Goal: Communication & Community: Ask a question

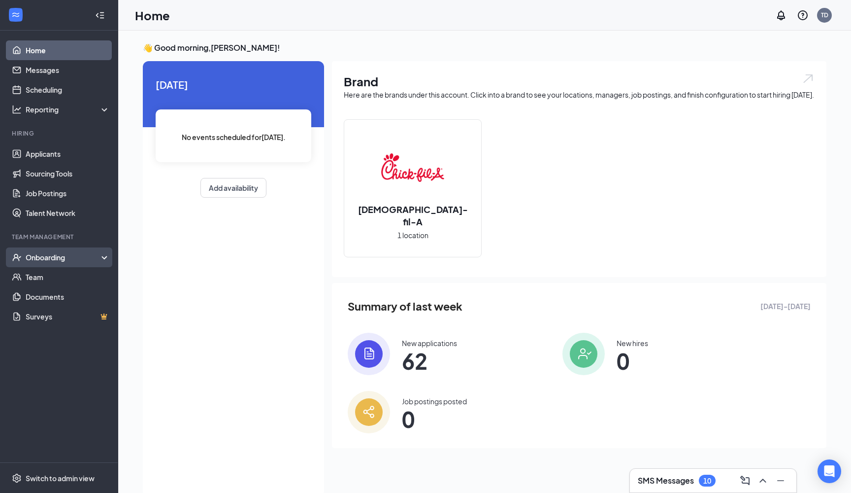
click at [53, 251] on div "Onboarding" at bounding box center [59, 257] width 118 height 20
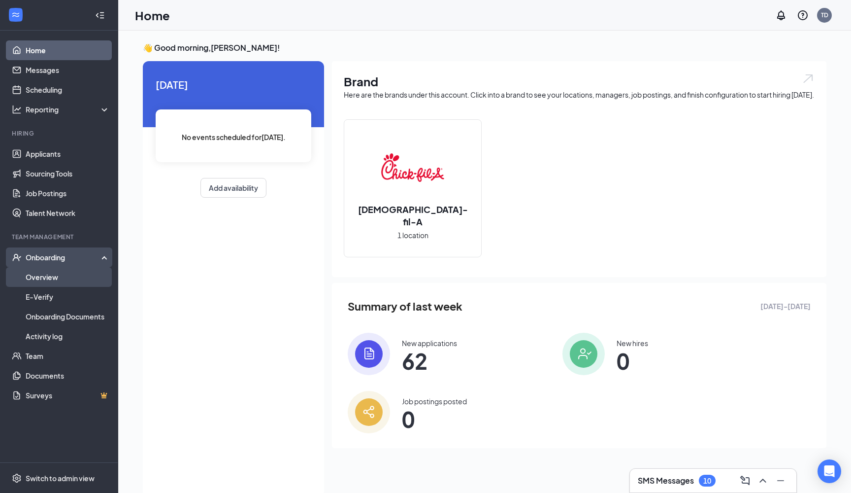
click at [44, 279] on link "Overview" at bounding box center [68, 277] width 84 height 20
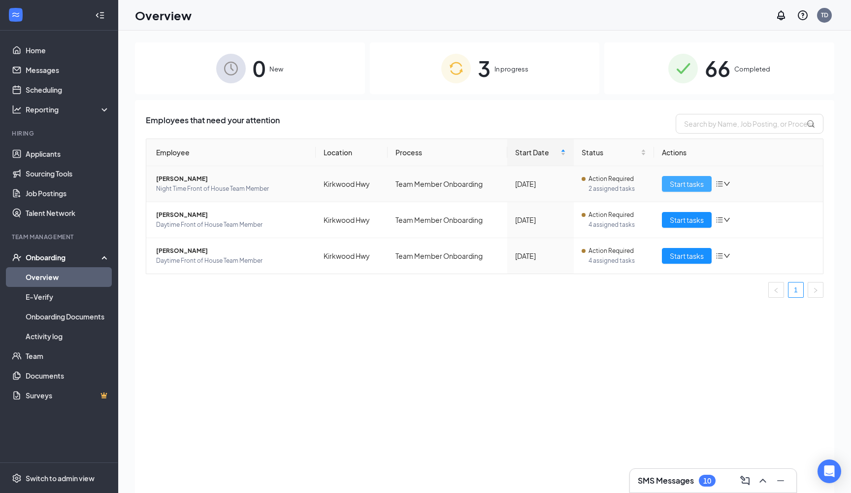
click at [679, 181] on span "Start tasks" at bounding box center [687, 183] width 34 height 11
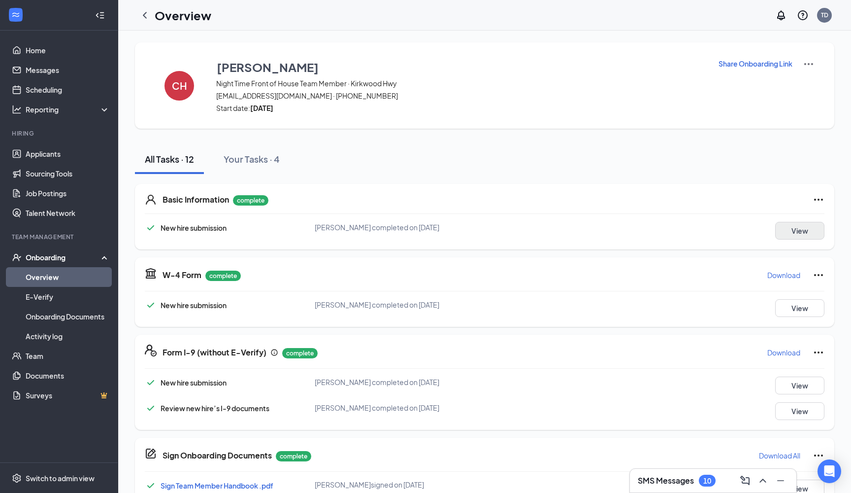
click at [813, 226] on button "View" at bounding box center [799, 231] width 49 height 18
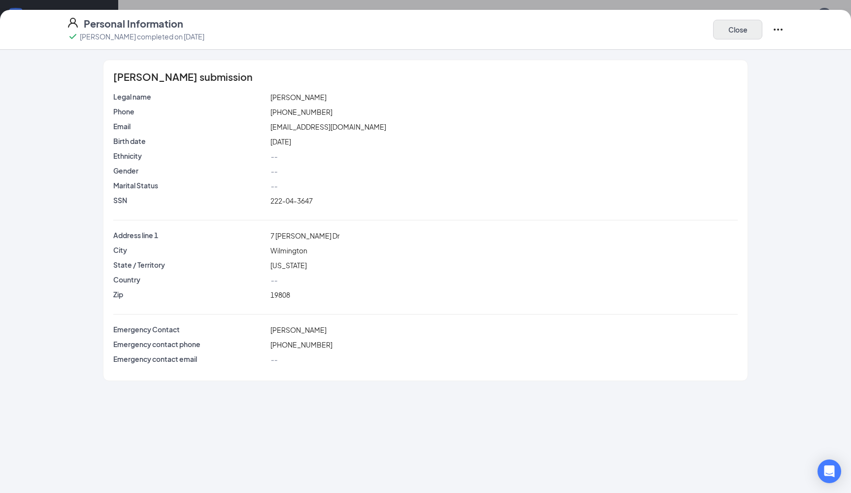
click at [738, 30] on button "Close" at bounding box center [737, 30] width 49 height 20
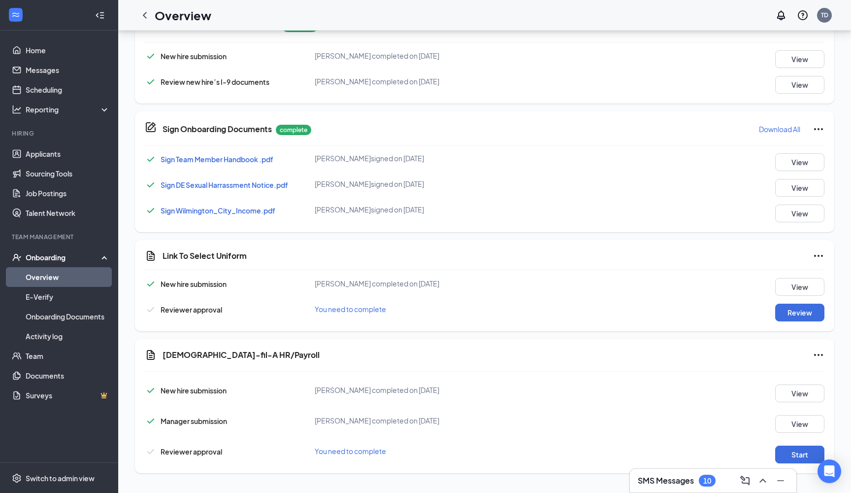
scroll to position [326, 0]
click at [797, 315] on button "Review" at bounding box center [799, 312] width 49 height 18
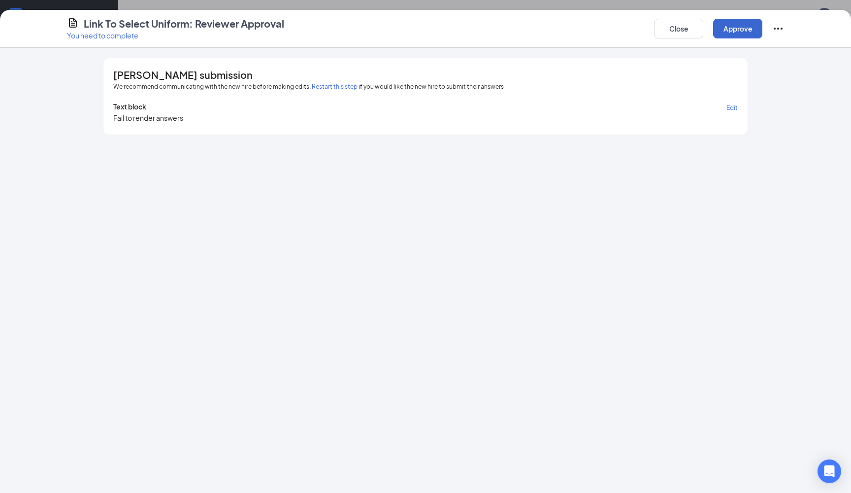
click at [734, 26] on button "Approve" at bounding box center [737, 29] width 49 height 20
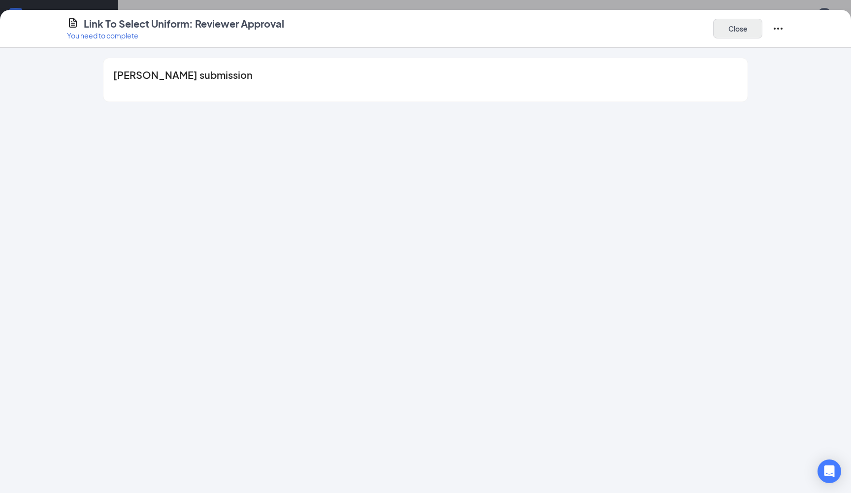
click at [736, 29] on button "Close" at bounding box center [737, 29] width 49 height 20
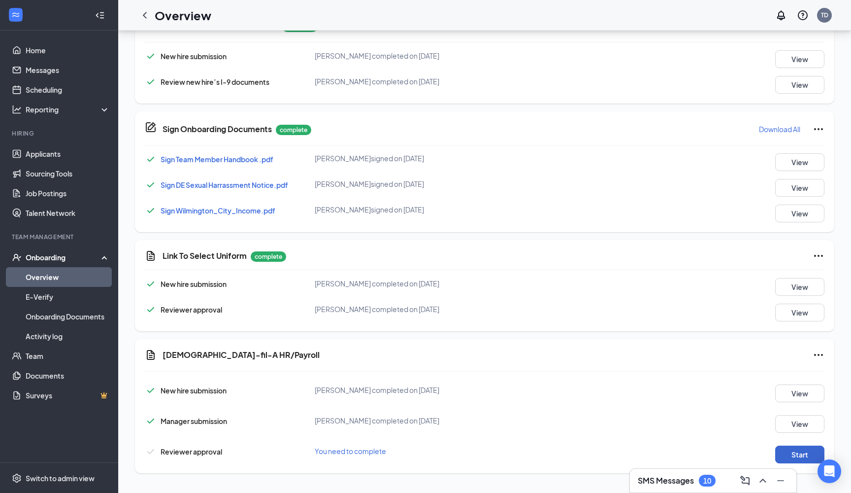
click at [798, 451] on button "Start" at bounding box center [799, 454] width 49 height 18
click at [794, 456] on button "Start" at bounding box center [799, 454] width 49 height 18
click at [800, 450] on button "Start" at bounding box center [799, 454] width 49 height 18
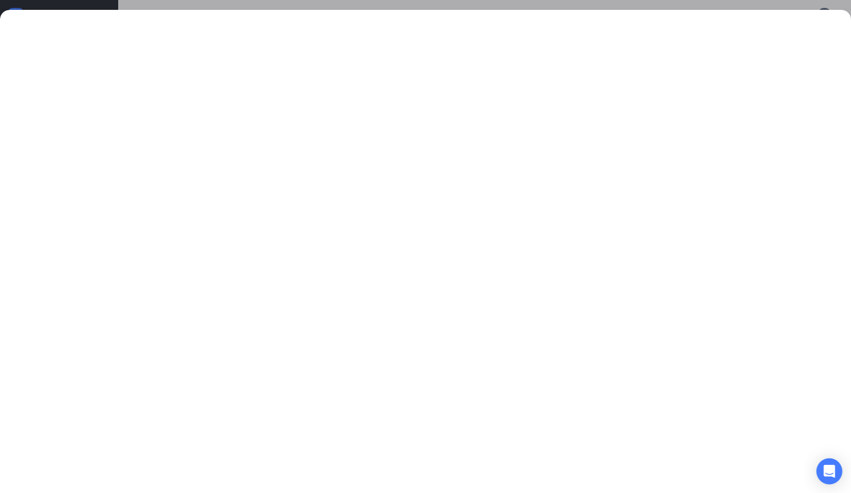
click at [821, 468] on div "Open Intercom Messenger" at bounding box center [830, 471] width 26 height 26
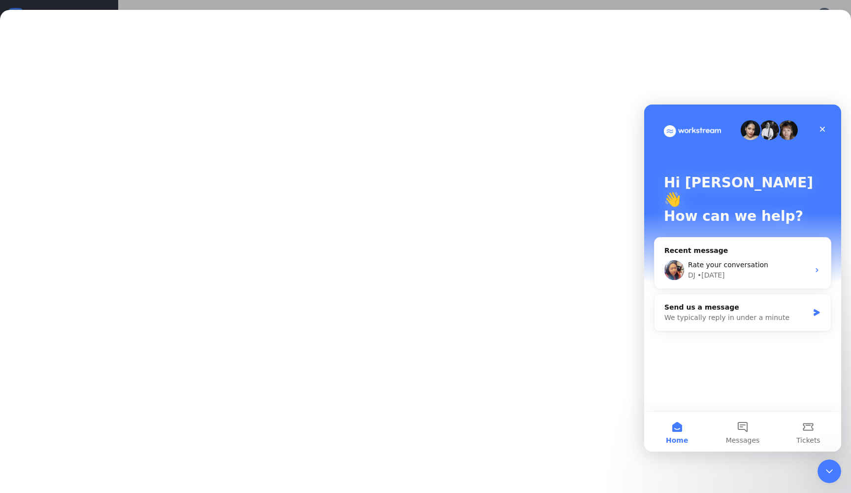
scroll to position [0, 0]
click at [696, 332] on div "Hi [PERSON_NAME] 👋 How can we help? Recent message Rate your conversation DJ • …" at bounding box center [742, 257] width 197 height 307
click at [745, 436] on span "Messages" at bounding box center [743, 439] width 34 height 7
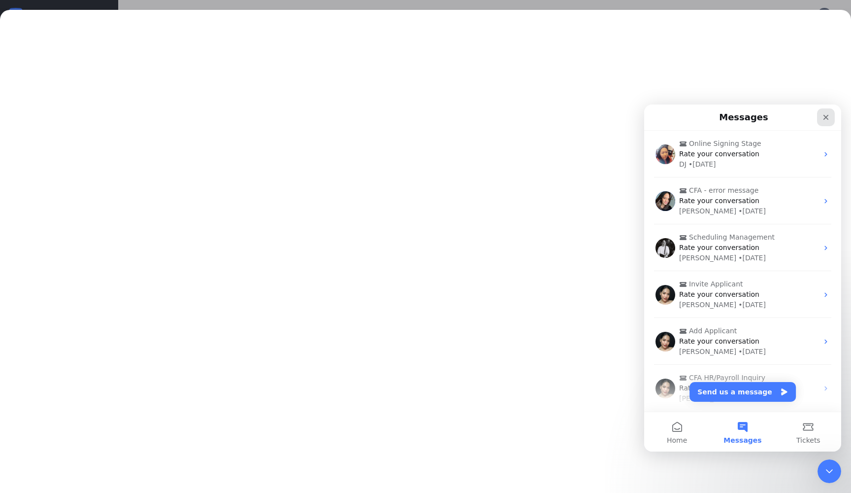
click at [821, 117] on div "Close" at bounding box center [826, 117] width 18 height 18
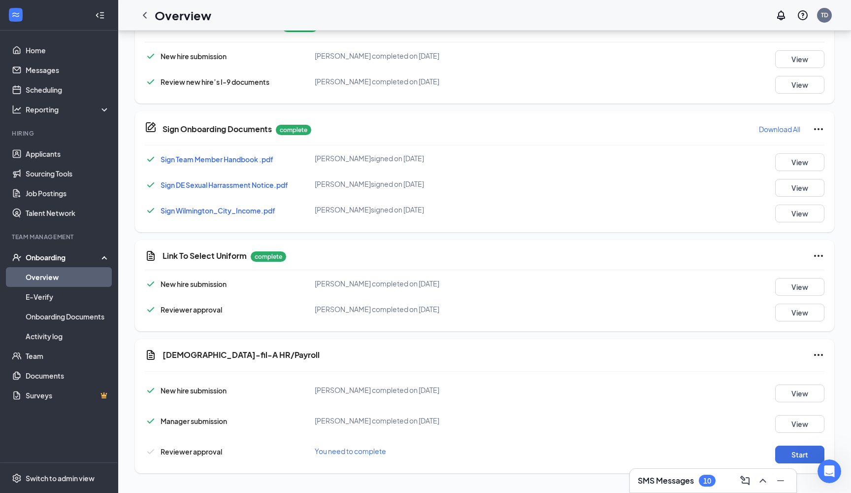
scroll to position [174, 0]
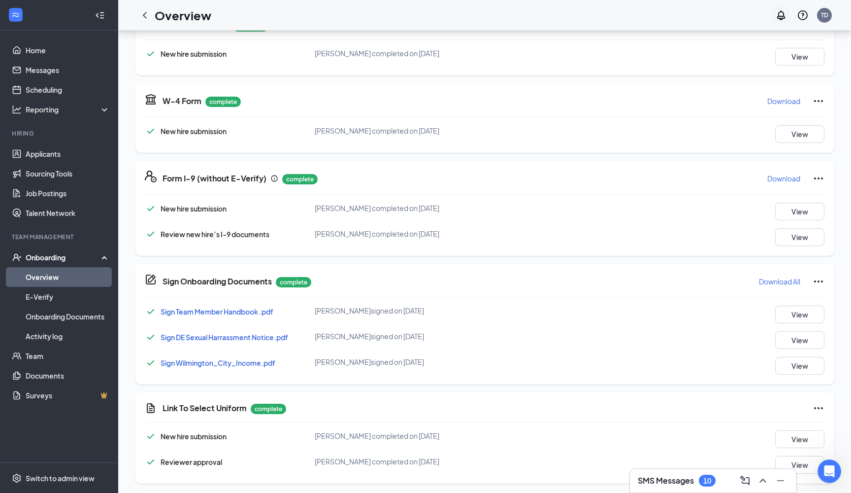
click at [781, 15] on icon "Notifications" at bounding box center [781, 15] width 12 height 12
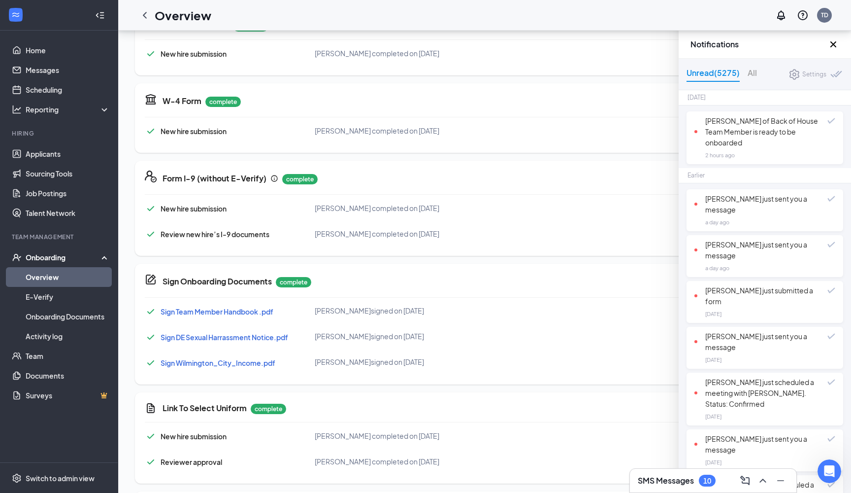
click at [835, 46] on icon "Cross" at bounding box center [834, 44] width 6 height 6
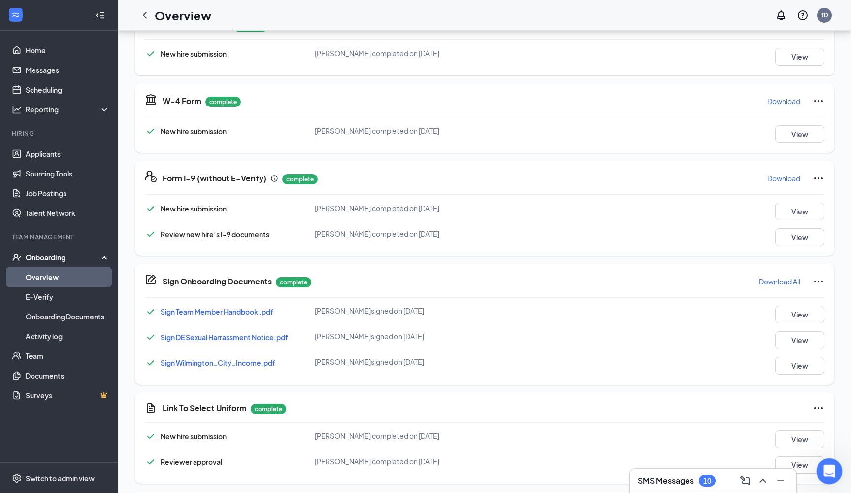
click at [826, 467] on icon "Open Intercom Messenger" at bounding box center [828, 470] width 16 height 16
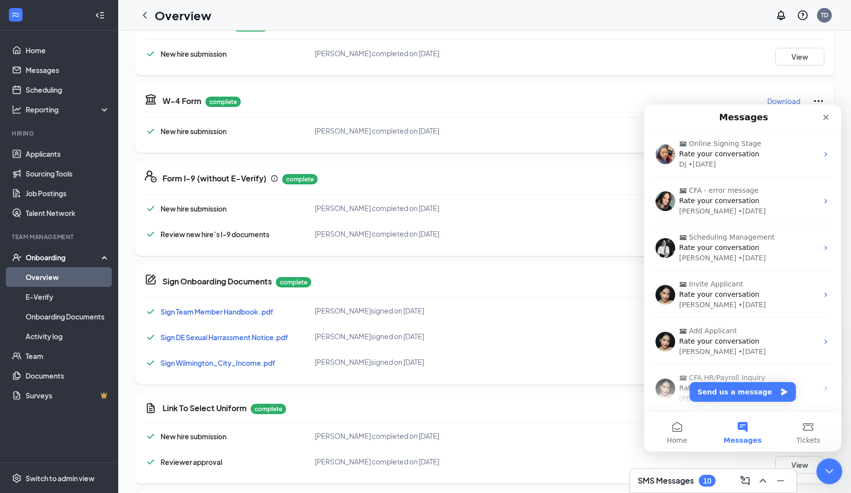
scroll to position [0, 0]
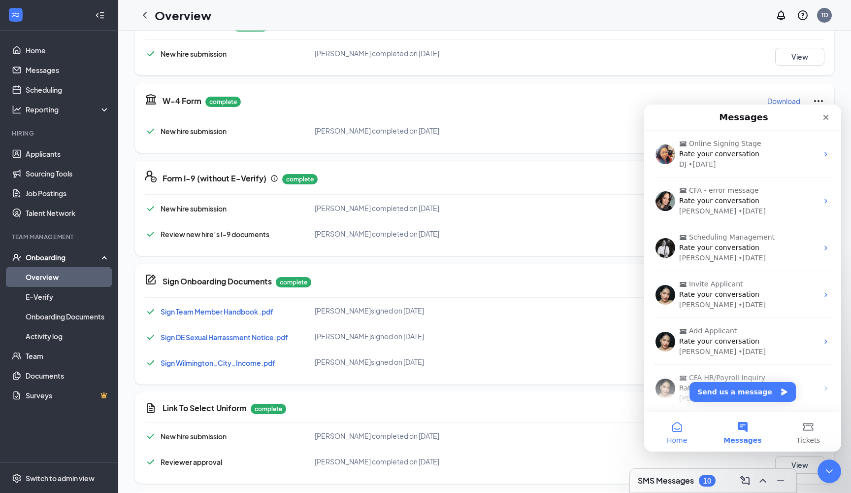
click at [675, 429] on button "Home" at bounding box center [677, 431] width 66 height 39
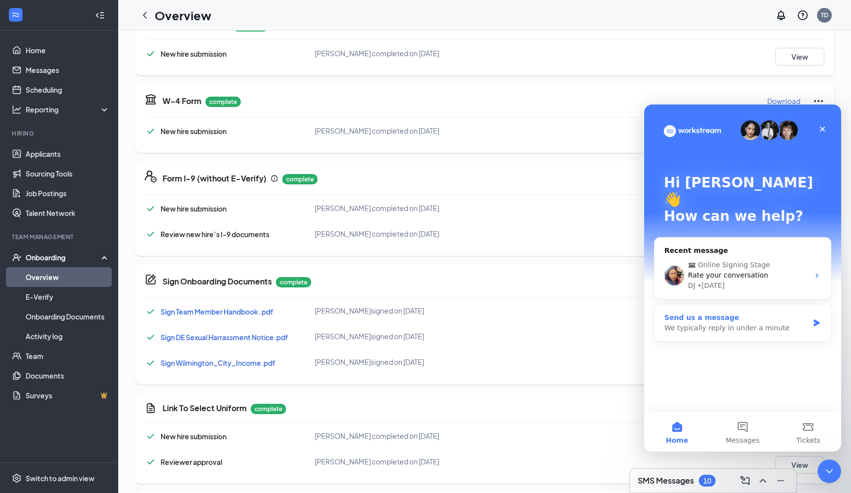
click at [698, 323] on div "We typically reply in under a minute" at bounding box center [737, 328] width 144 height 10
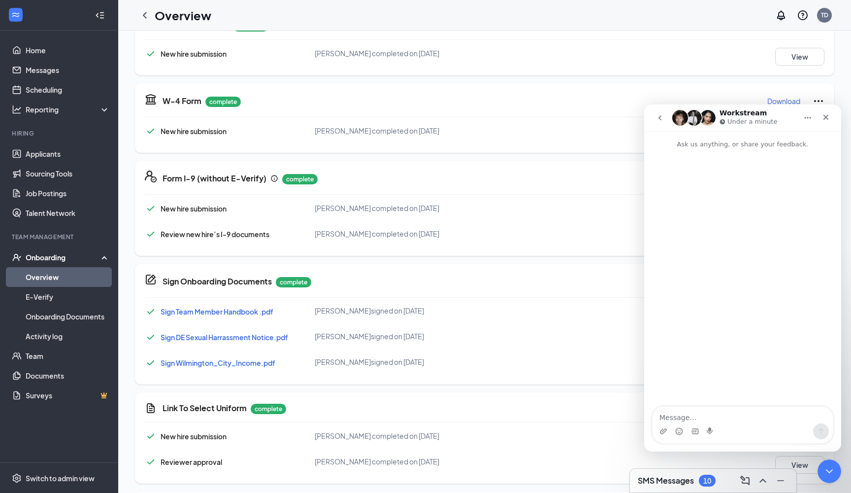
click at [689, 417] on textarea "Message…" at bounding box center [743, 414] width 180 height 17
click at [663, 418] on textarea "im trying to onboard" at bounding box center [743, 414] width 180 height 17
click at [744, 416] on textarea "Im trying to onboard" at bounding box center [743, 414] width 180 height 17
click at [675, 418] on textarea "Im trying to onboard a Team Member who is a rehire and already exists in payrol…" at bounding box center [743, 405] width 180 height 36
click at [678, 418] on textarea "Im trying to onboard a Team Member who is a rehire and already exists in payrol…" at bounding box center [743, 405] width 180 height 36
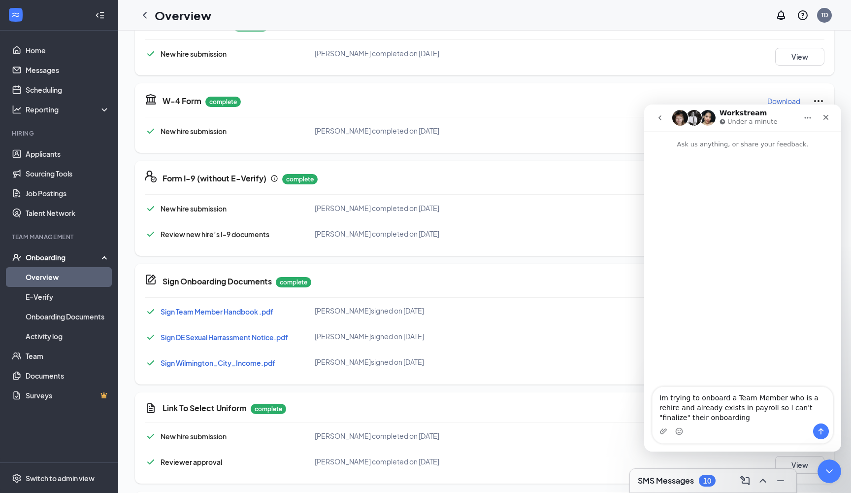
click at [704, 423] on textarea "Im trying to onboard a Team Member who is a rehire and already exists in payrol…" at bounding box center [743, 405] width 180 height 36
type textarea "Im trying to onboard a Team Member who is a rehire and already exists in payrol…"
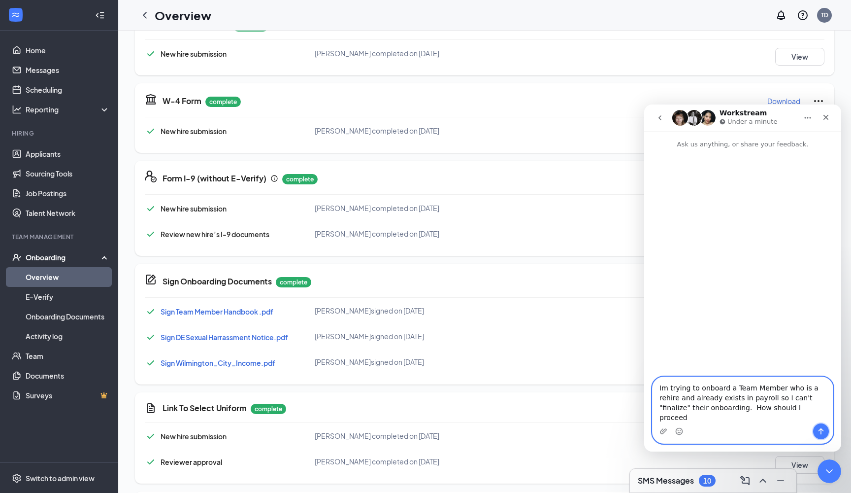
click at [824, 433] on icon "Send a message…" at bounding box center [821, 431] width 8 height 8
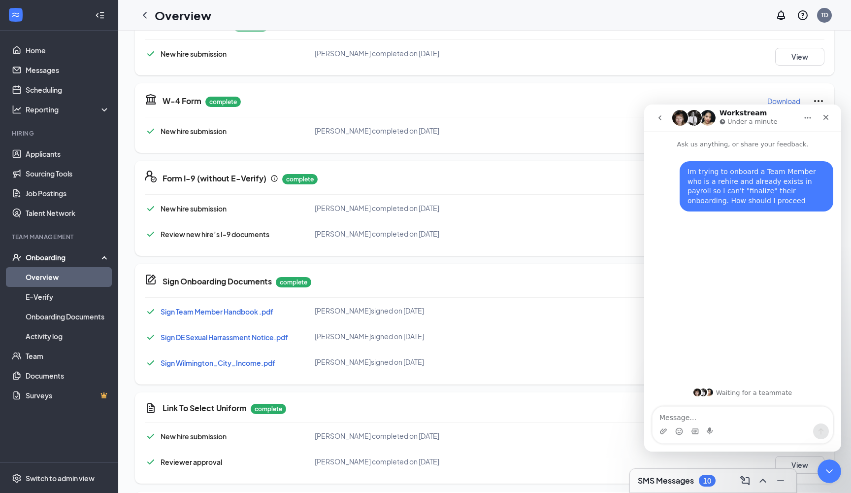
click at [660, 119] on icon "go back" at bounding box center [660, 117] width 3 height 5
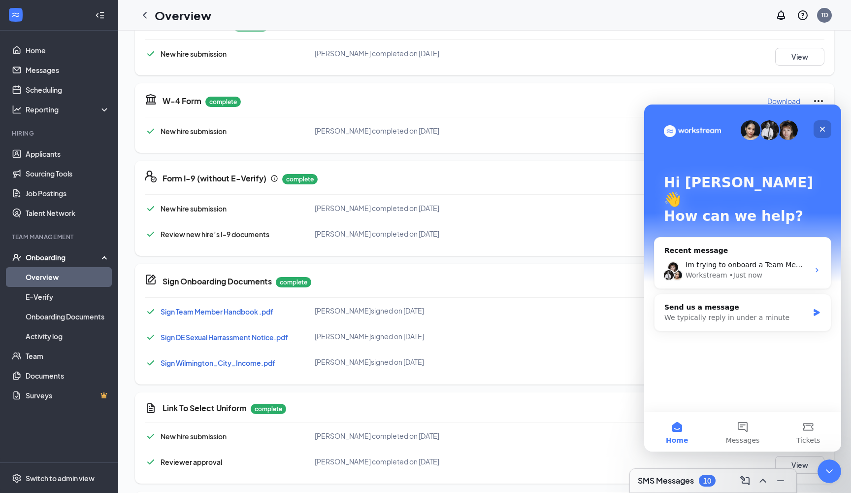
click at [822, 126] on icon "Close" at bounding box center [823, 129] width 8 height 8
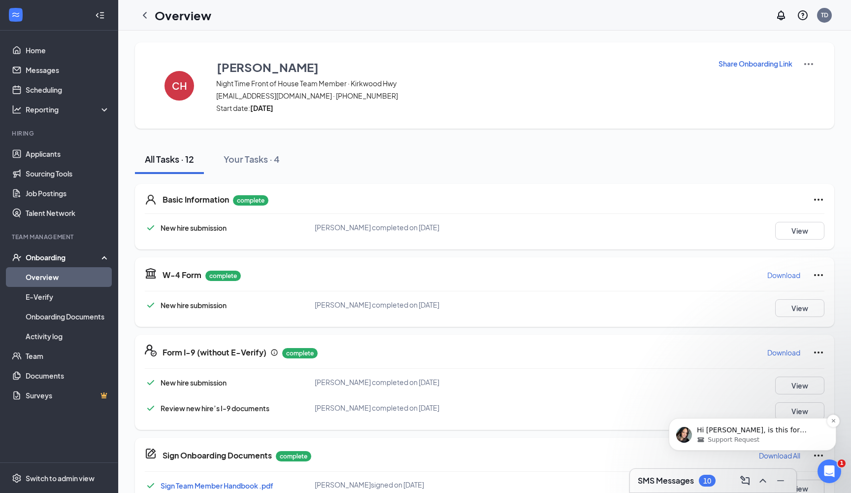
click at [789, 424] on div "Hi [PERSON_NAME], is this for [PERSON_NAME]? Support Request" at bounding box center [753, 434] width 168 height 33
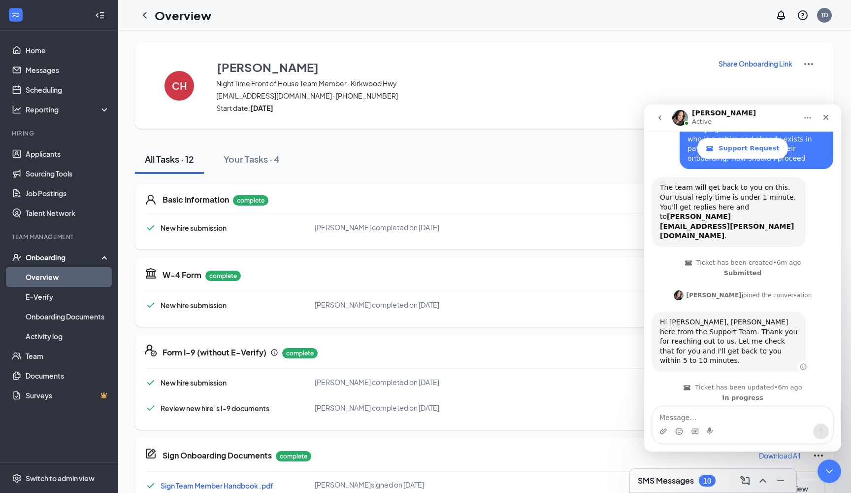
scroll to position [86, 0]
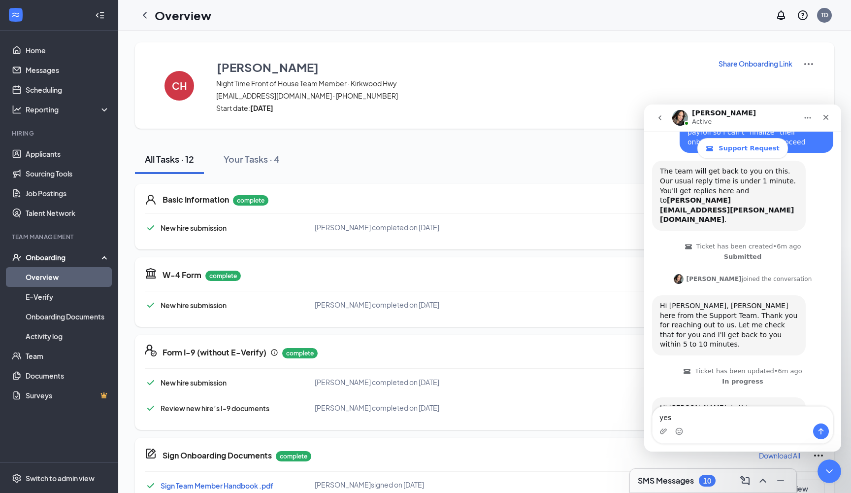
type textarea "yes!"
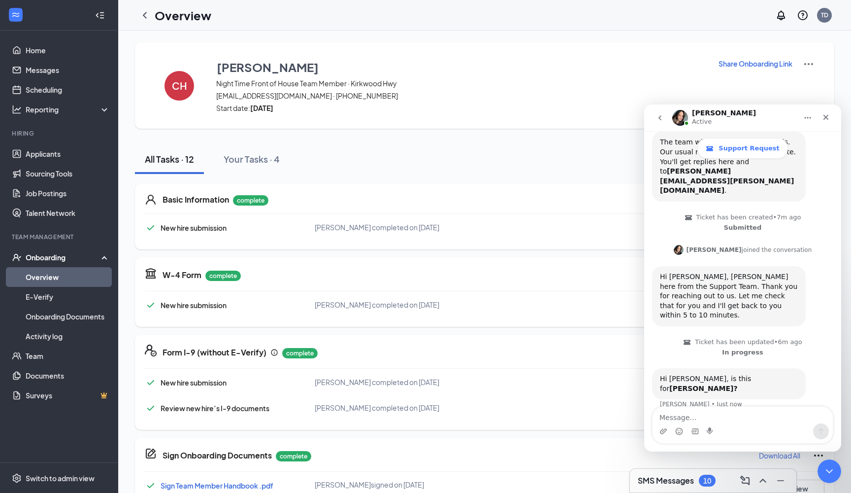
scroll to position [153, 0]
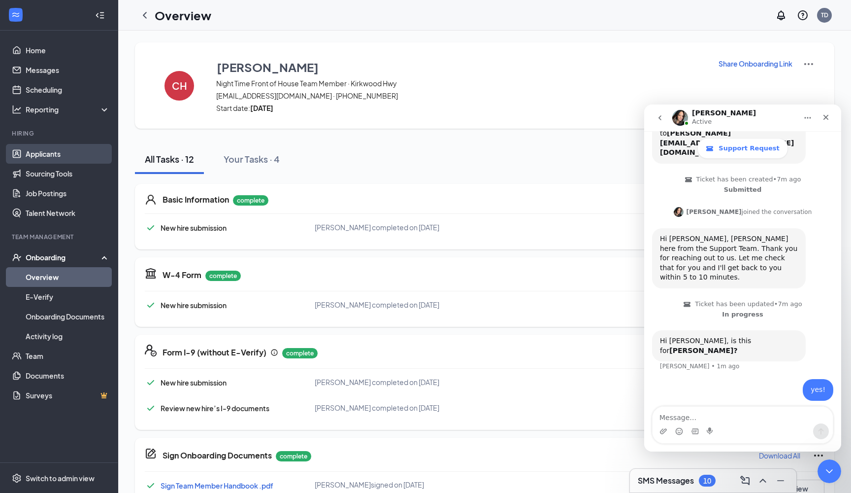
click at [49, 152] on link "Applicants" at bounding box center [68, 154] width 84 height 20
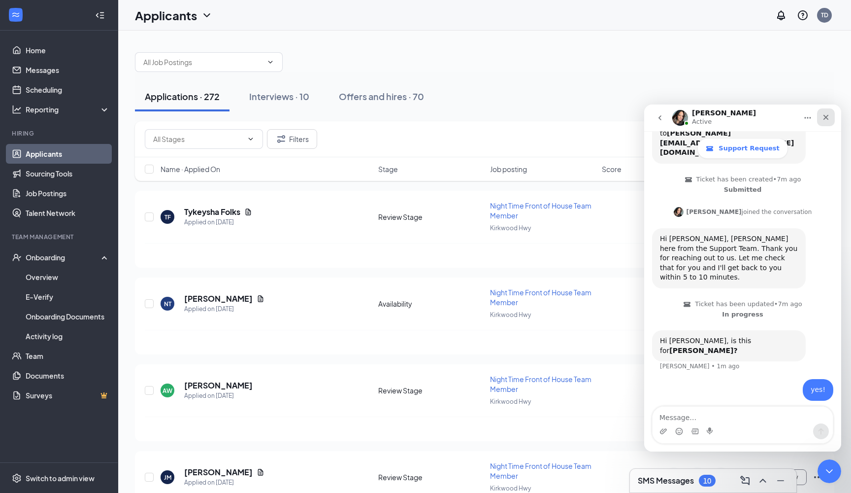
scroll to position [115, 0]
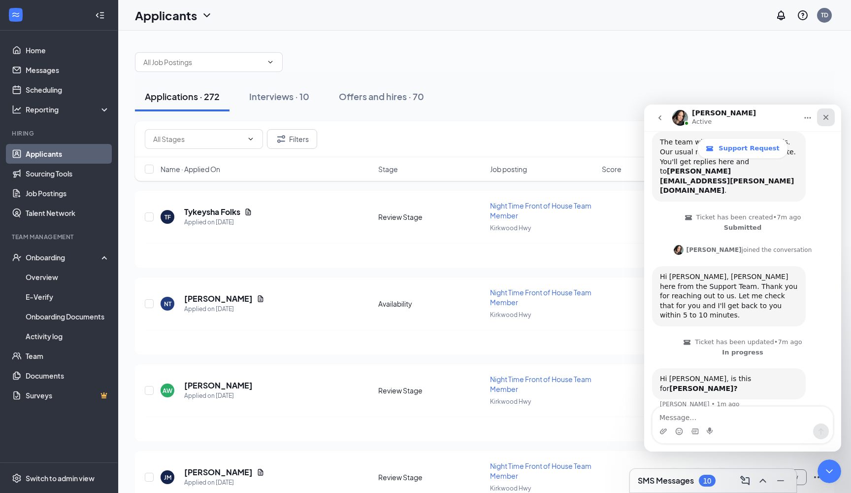
click at [829, 115] on icon "Close" at bounding box center [826, 117] width 8 height 8
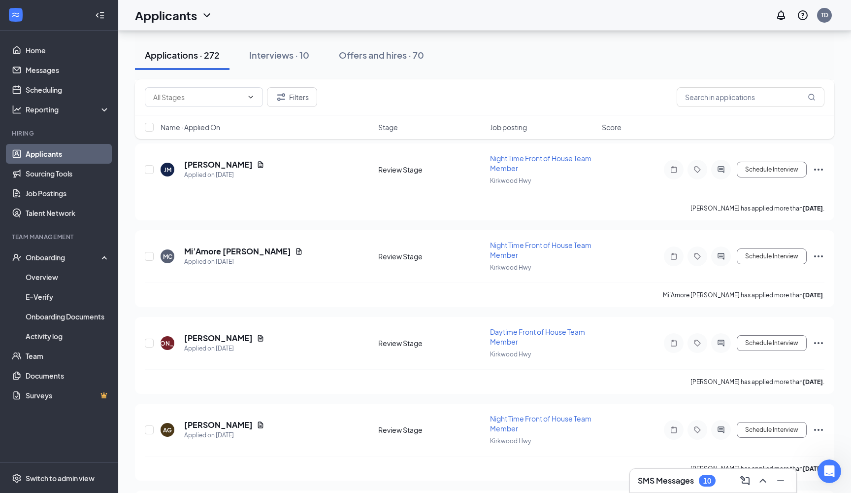
scroll to position [231, 0]
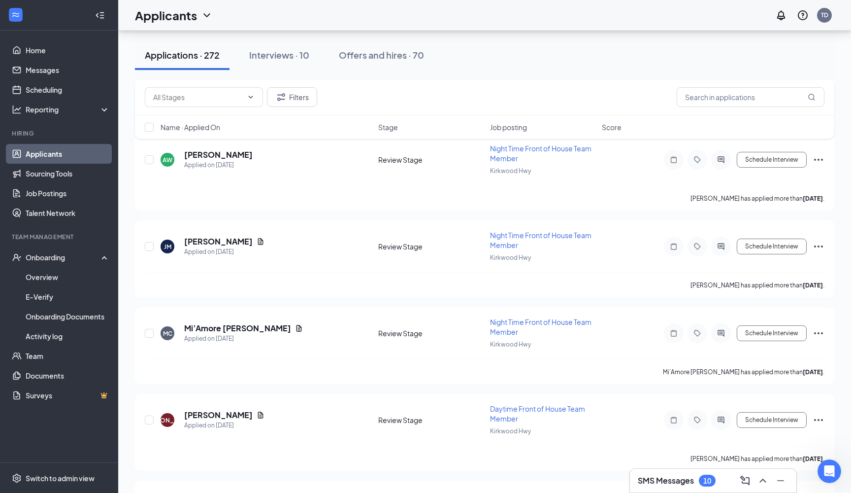
click at [661, 480] on h3 "SMS Messages" at bounding box center [666, 480] width 56 height 11
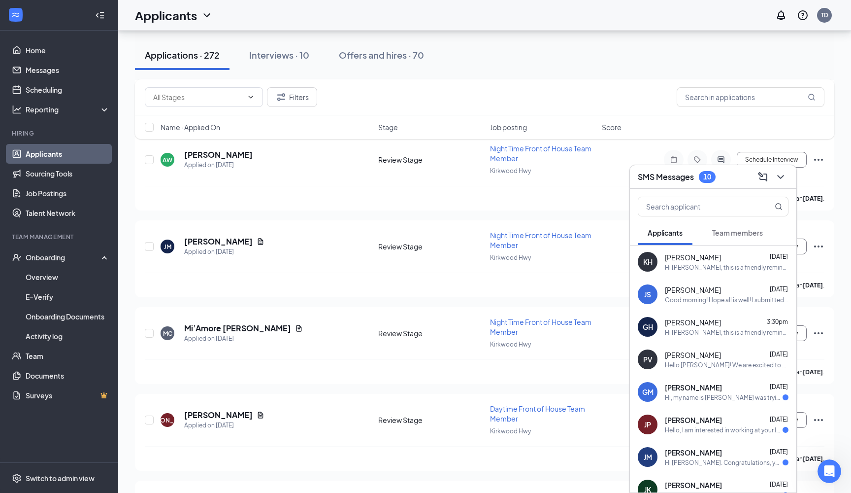
click at [678, 361] on div "Hello [PERSON_NAME]! We are excited to have you join our team at [DEMOGRAPHIC_D…" at bounding box center [727, 365] width 124 height 8
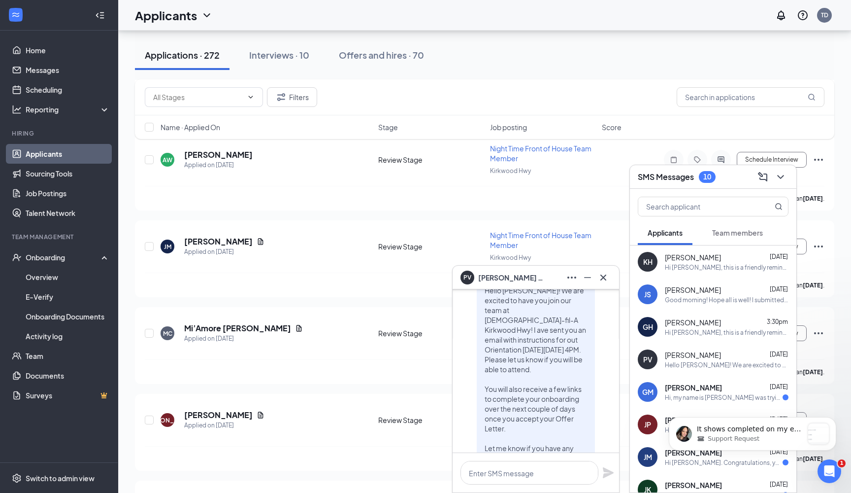
scroll to position [0, 0]
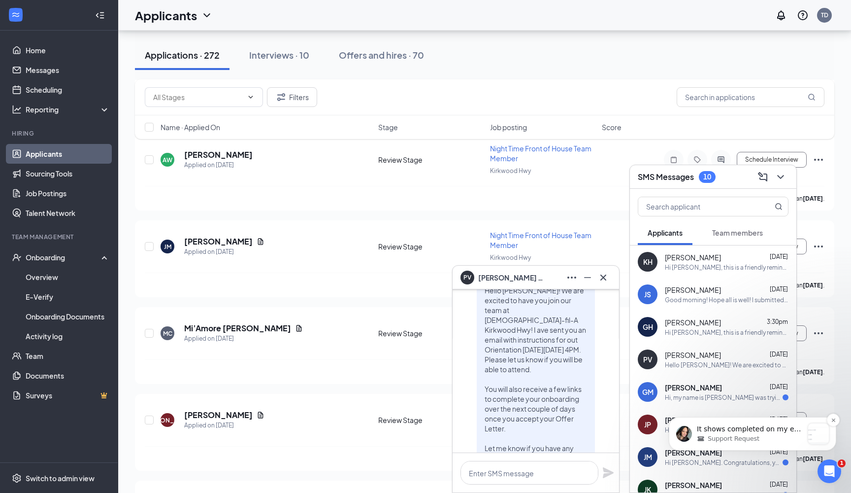
click at [716, 434] on span "Support Request" at bounding box center [734, 438] width 52 height 9
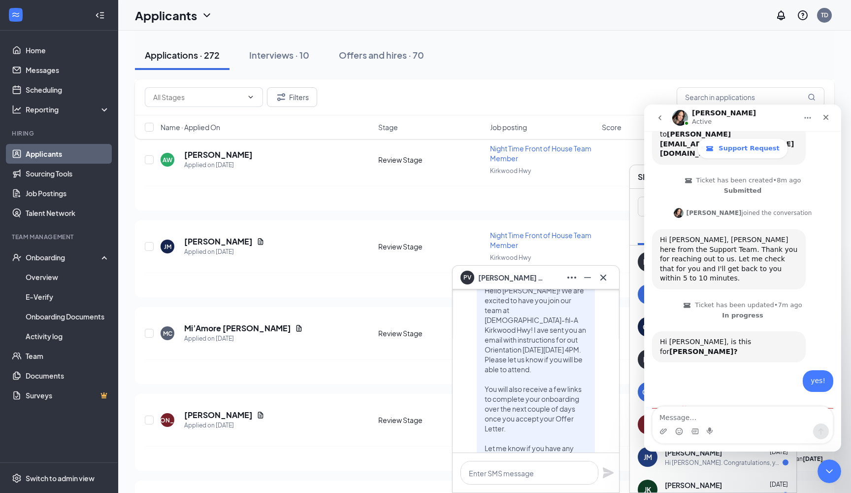
scroll to position [193, 0]
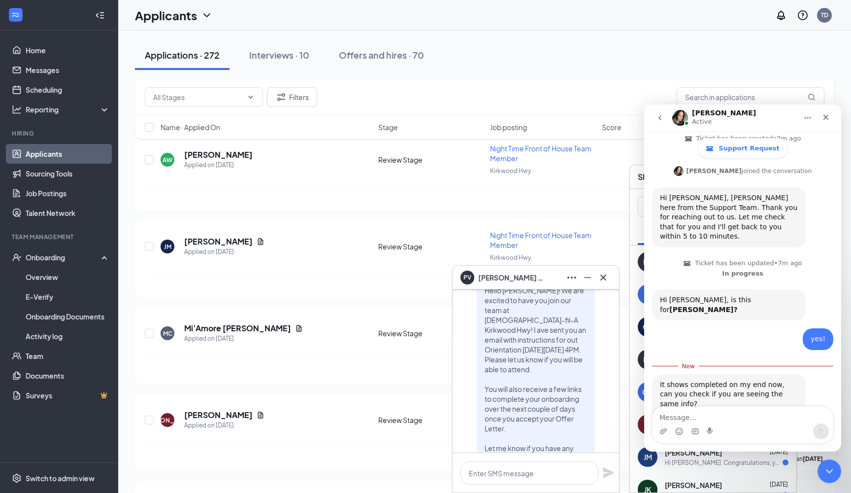
click at [712, 417] on textarea "Message…" at bounding box center [743, 414] width 180 height 17
type textarea "okay - I must have been clicking too many times!"
click at [605, 275] on icon "Cross" at bounding box center [604, 277] width 6 height 6
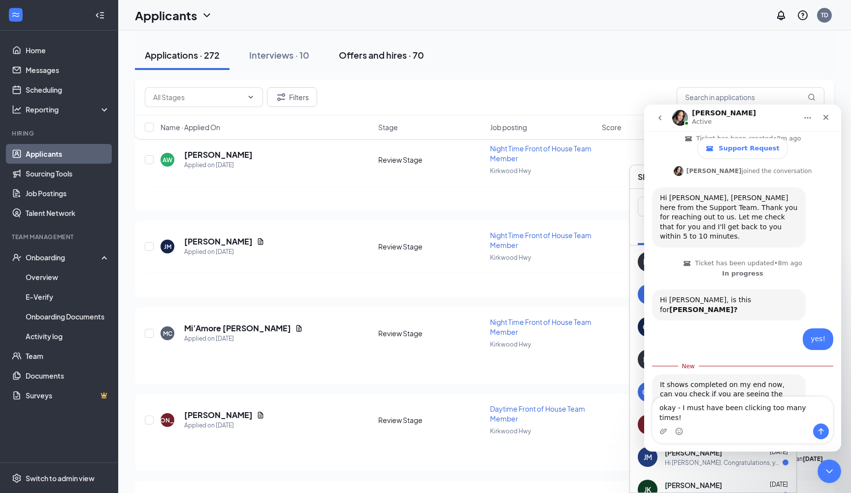
click at [375, 60] on div "Offers and hires · 70" at bounding box center [381, 55] width 85 height 12
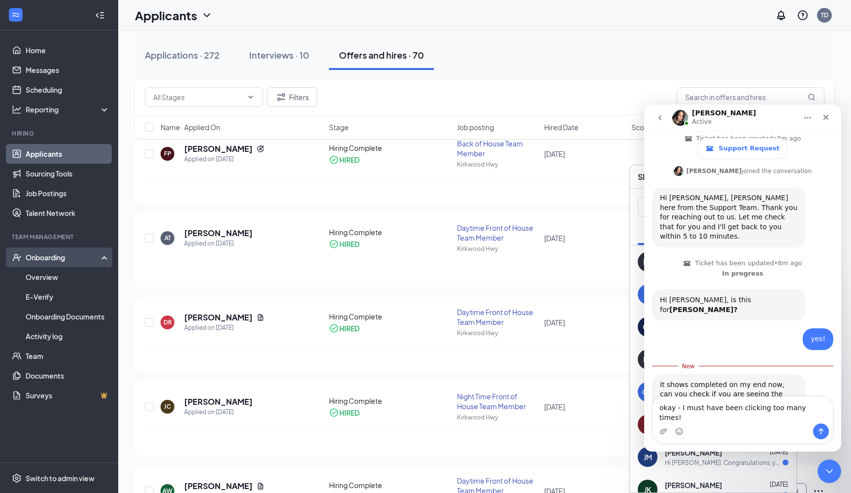
click at [84, 261] on div "Onboarding" at bounding box center [64, 257] width 76 height 10
click at [103, 256] on div "Onboarding" at bounding box center [59, 257] width 118 height 20
click at [67, 273] on link "Overview" at bounding box center [68, 277] width 84 height 20
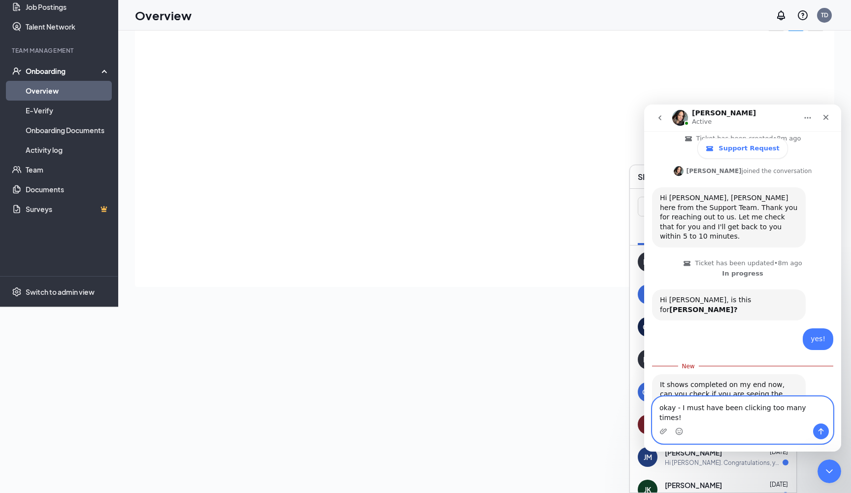
drag, startPoint x: 816, startPoint y: 416, endPoint x: 637, endPoint y: 416, distance: 178.8
click at [644, 416] on html "[PERSON_NAME] Active Support Request Ask us anything, or share your feedback. I…" at bounding box center [742, 277] width 197 height 347
click at [826, 117] on icon "Close" at bounding box center [826, 117] width 5 height 5
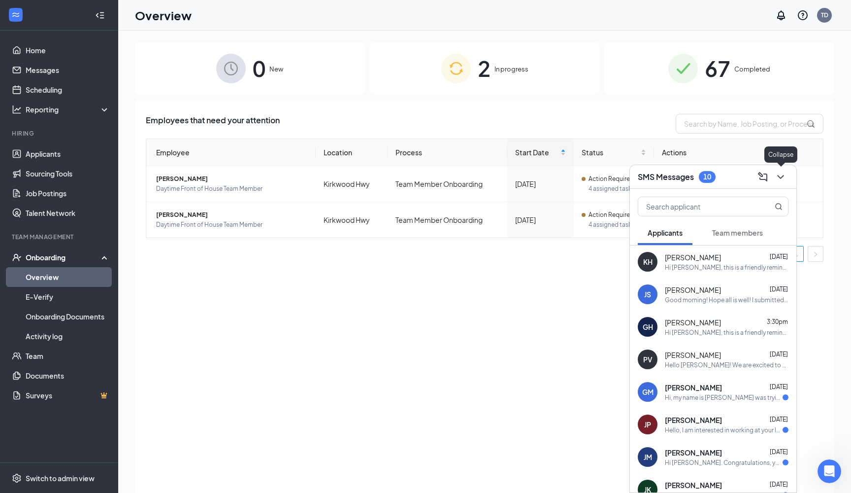
click at [780, 178] on icon "ChevronDown" at bounding box center [780, 177] width 6 height 4
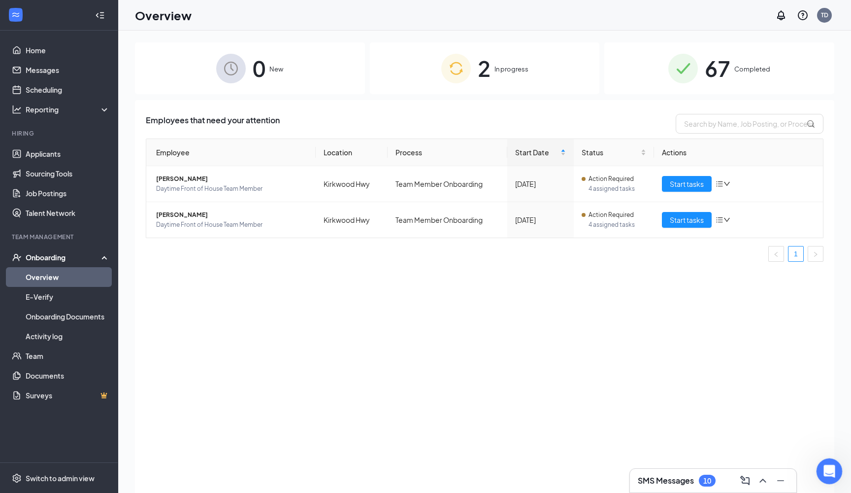
click at [826, 467] on icon "Open Intercom Messenger" at bounding box center [828, 470] width 16 height 16
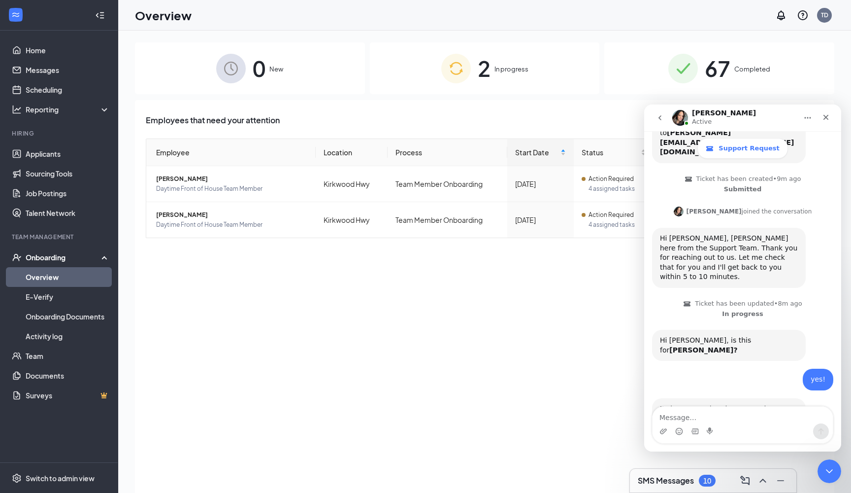
scroll to position [176, 0]
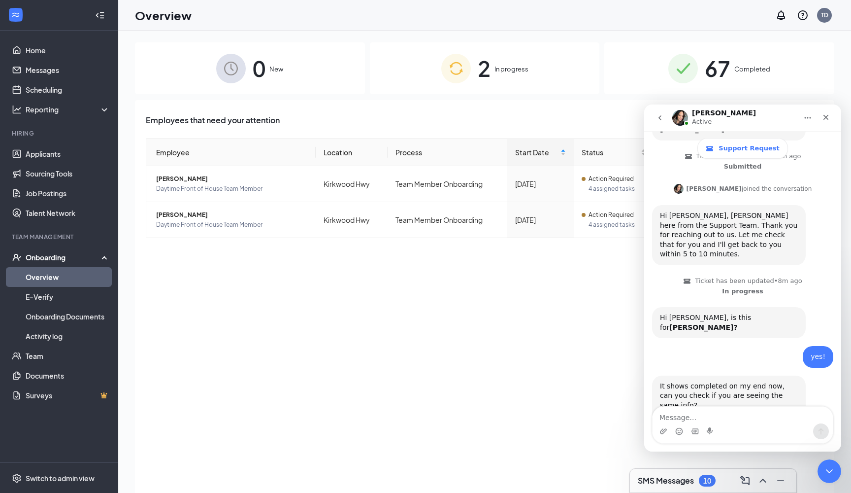
click at [722, 421] on textarea "Message…" at bounding box center [743, 414] width 180 height 17
type textarea "okay - I must have been clicking too many times!"
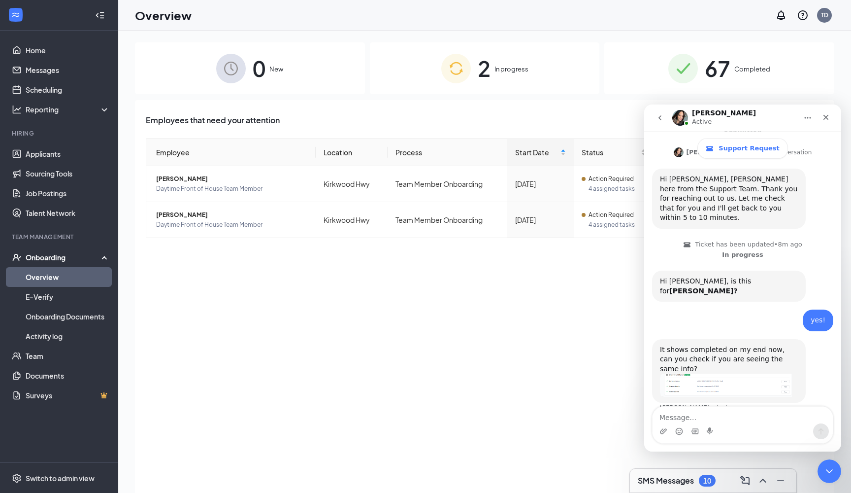
scroll to position [215, 0]
type textarea "thank you!"
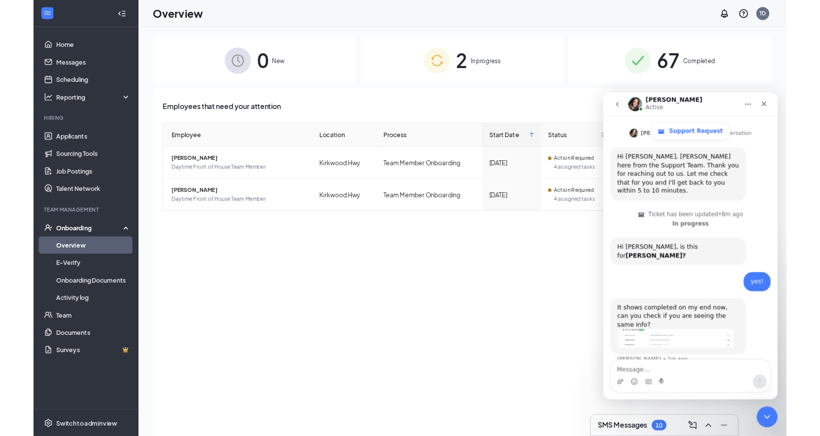
scroll to position [237, 0]
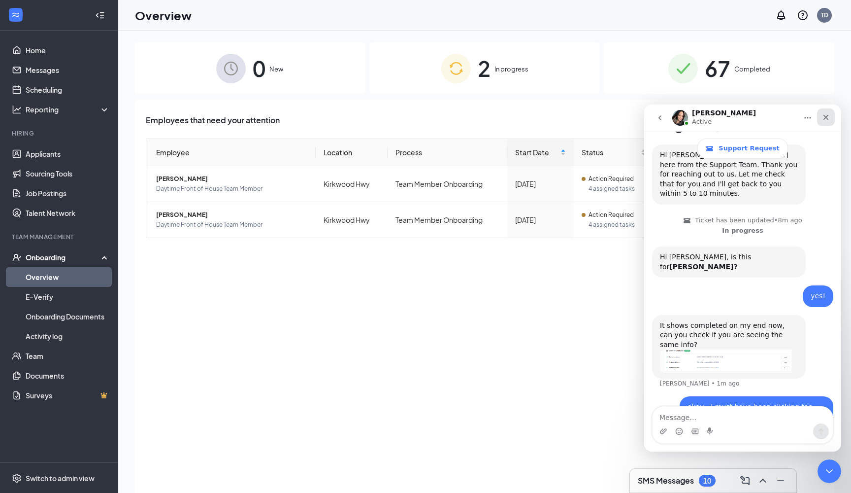
click at [826, 118] on icon "Close" at bounding box center [826, 117] width 8 height 8
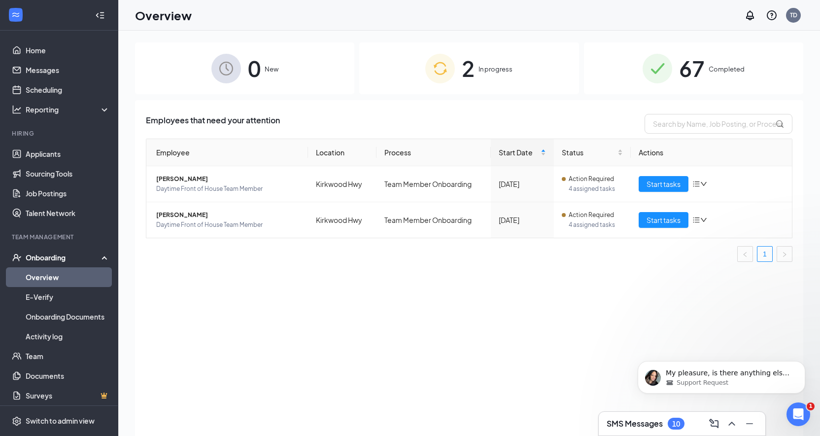
scroll to position [0, 0]
